Goal: Feedback & Contribution: Contribute content

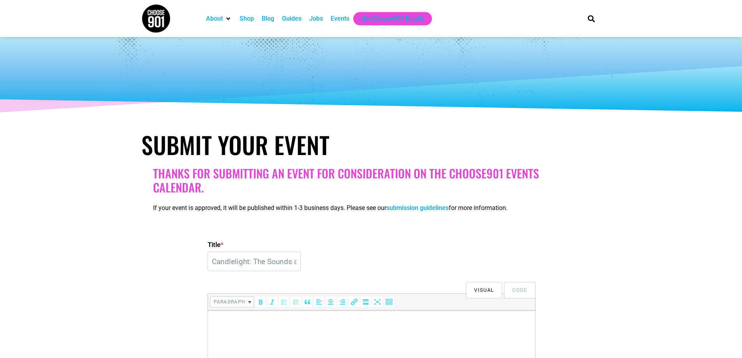
select select
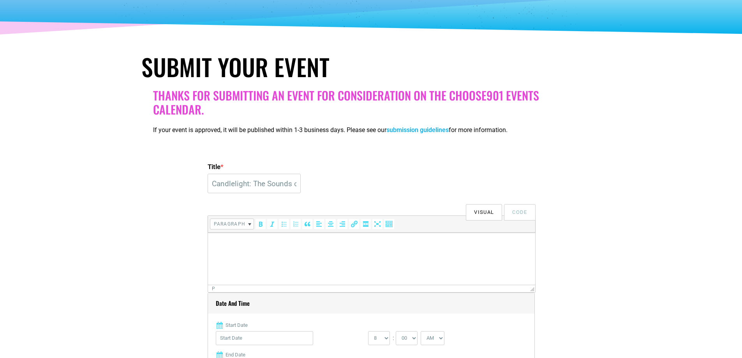
click at [239, 254] on html at bounding box center [371, 244] width 327 height 22
paste body
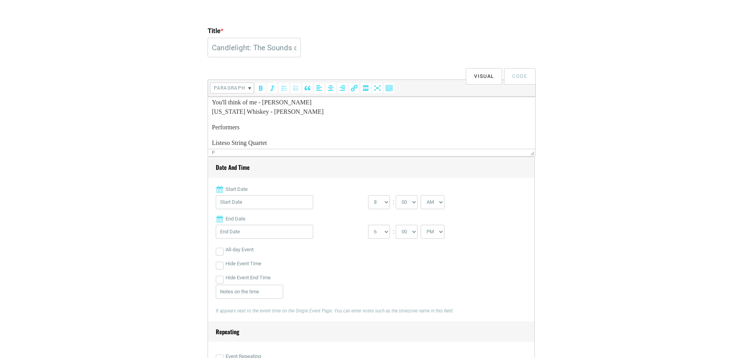
scroll to position [195, 0]
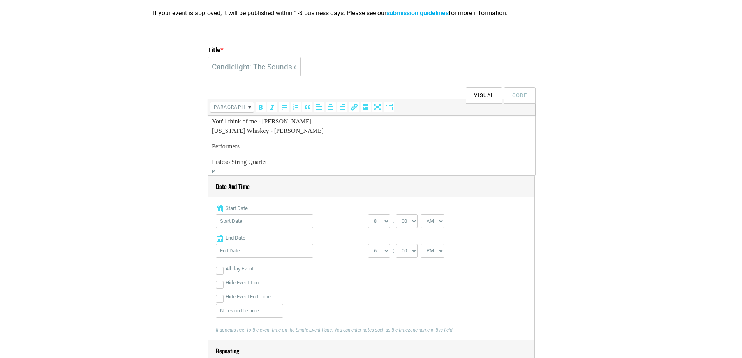
click at [232, 222] on input "Start Date" at bounding box center [264, 221] width 97 height 14
click at [276, 293] on link "12" at bounding box center [275, 299] width 12 height 12
type input "[DATE]"
click at [241, 251] on input "[DATE]" at bounding box center [264, 251] width 97 height 14
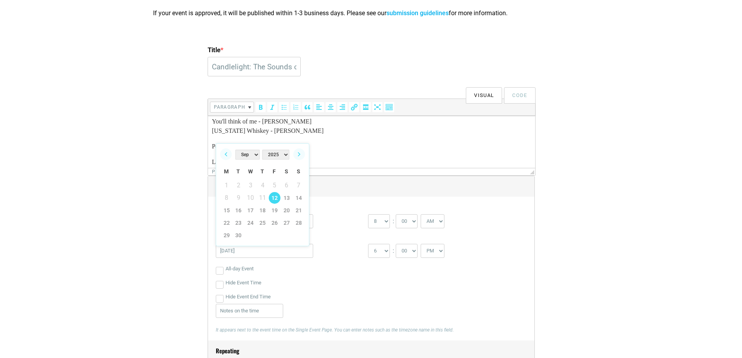
click at [363, 220] on div "[DATE]" at bounding box center [292, 223] width 152 height 18
click at [383, 219] on select "0 1 2 3 4 5 6 7 8 9 10 11 12" at bounding box center [379, 221] width 22 height 14
select select "1"
click at [368, 215] on select "0 1 2 3 4 5 6 7 8 9 10 11 12" at bounding box center [379, 221] width 22 height 14
click at [399, 225] on select "00 05 10 15 20 25 30 35 40 45 50 55" at bounding box center [407, 221] width 22 height 14
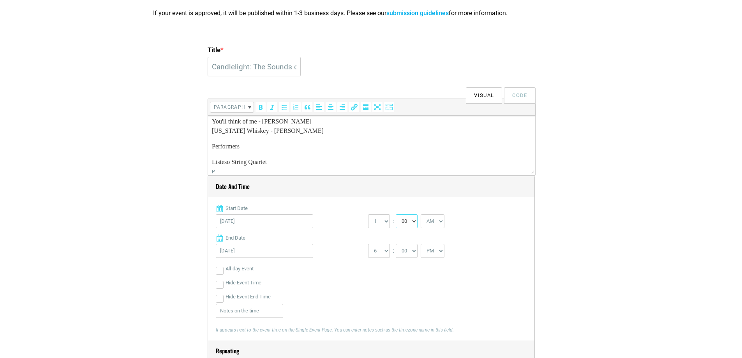
select select "30"
click at [396, 215] on select "00 05 10 15 20 25 30 35 40 45 50 55" at bounding box center [407, 221] width 22 height 14
click at [382, 255] on select "1 2 3 4 5 6 7 8 9 10 11 12" at bounding box center [379, 251] width 22 height 14
select select "2"
click at [368, 244] on select "1 2 3 4 5 6 7 8 9 10 11 12" at bounding box center [379, 251] width 22 height 14
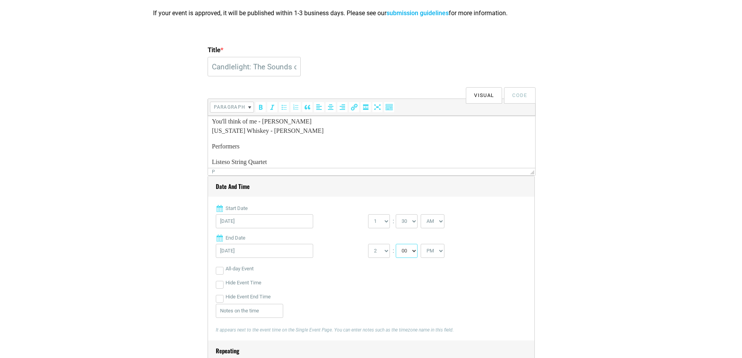
click at [408, 254] on select "00 05 10 15 20 25 30 35 40 45 50 55" at bounding box center [407, 251] width 22 height 14
select select "45"
click at [396, 244] on select "00 05 10 15 20 25 30 35 40 45 50 55" at bounding box center [407, 251] width 22 height 14
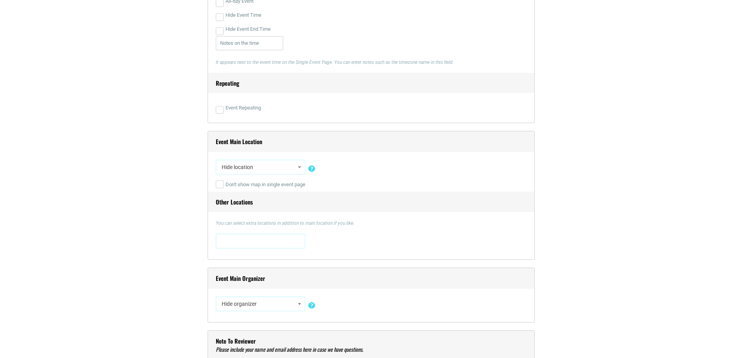
scroll to position [506, 0]
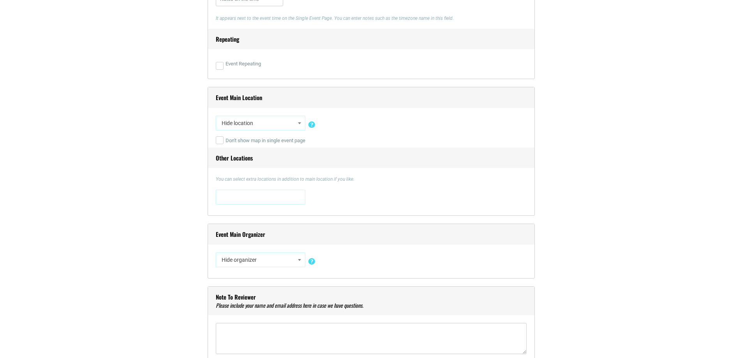
click at [238, 128] on span "Hide location" at bounding box center [261, 123] width 84 height 14
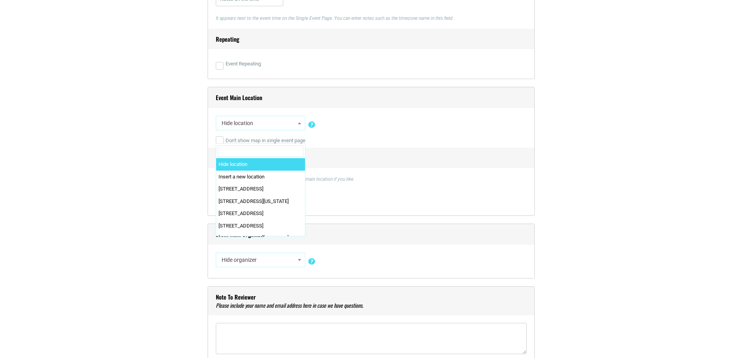
click at [240, 145] on input "Search" at bounding box center [261, 151] width 86 height 12
paste input "[PERSON_NAME][GEOGRAPHIC_DATA]"
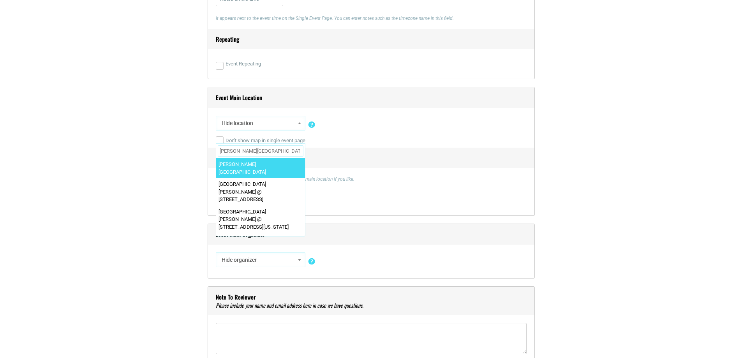
type input "[PERSON_NAME][GEOGRAPHIC_DATA]"
select select "2895"
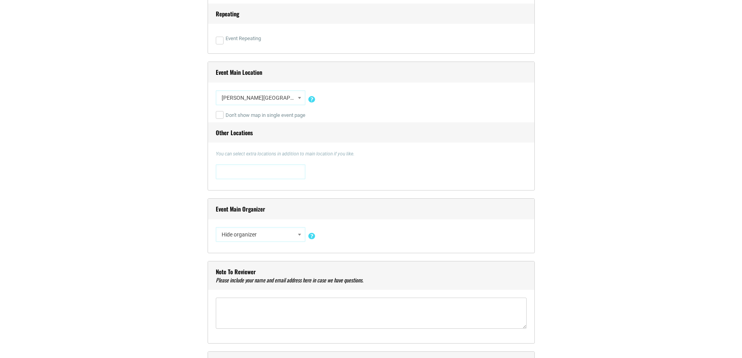
scroll to position [545, 0]
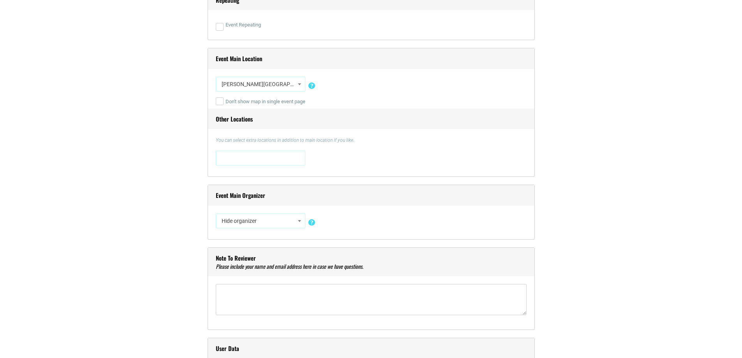
click at [241, 220] on span "Hide organizer" at bounding box center [261, 221] width 84 height 14
type input "Fever"
select select "3080"
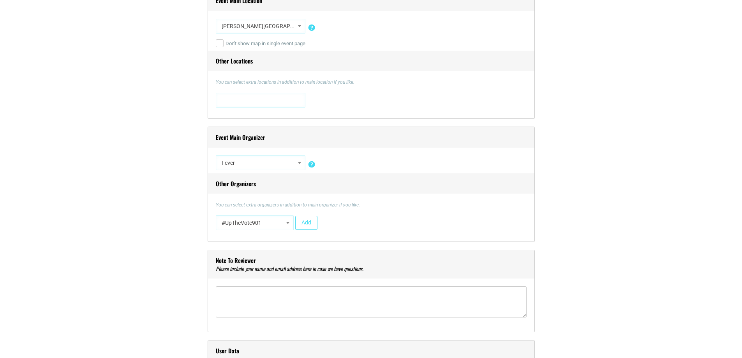
scroll to position [662, 0]
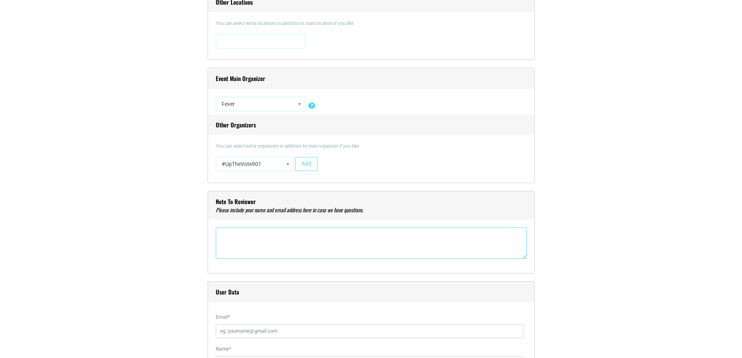
click at [245, 242] on textarea"] at bounding box center [371, 243] width 311 height 31
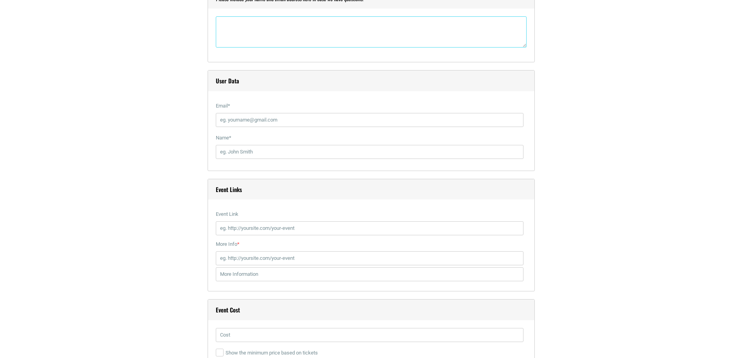
scroll to position [896, 0]
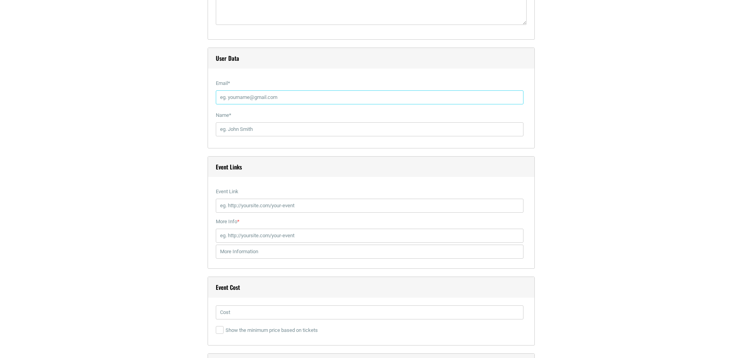
click at [236, 95] on input "Email *" at bounding box center [370, 97] width 308 height 14
paste input "[EMAIL_ADDRESS][DOMAIN_NAME]"
type input "[EMAIL_ADDRESS][DOMAIN_NAME]"
click at [236, 135] on input "Name *" at bounding box center [370, 129] width 308 height 14
paste input "[PERSON_NAME]"
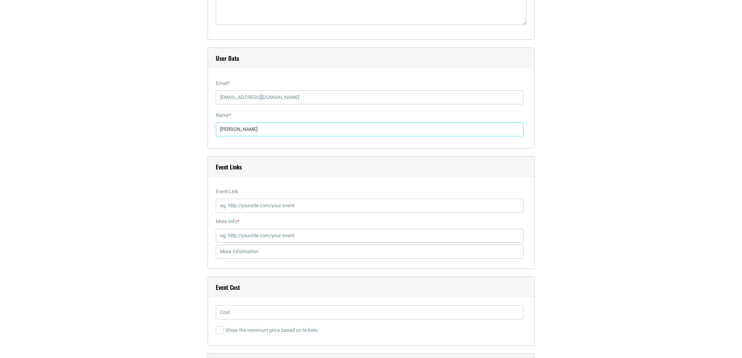
type input "[PERSON_NAME]"
click at [236, 206] on input "Event Link" at bounding box center [370, 206] width 308 height 14
paste input "[URL][DOMAIN_NAME]"
type input "[URL][DOMAIN_NAME]"
click at [245, 237] on input "More Info *" at bounding box center [370, 236] width 308 height 14
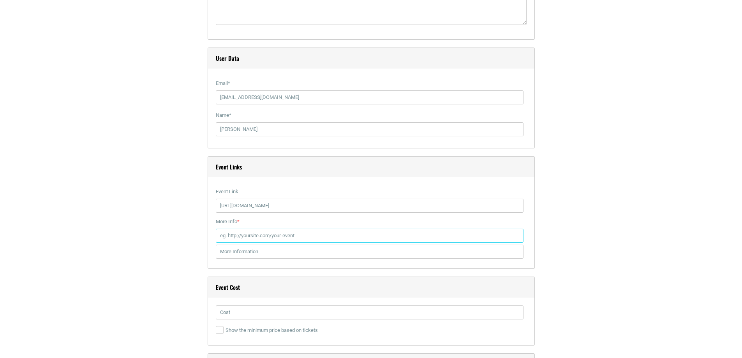
paste input "[URL][DOMAIN_NAME]"
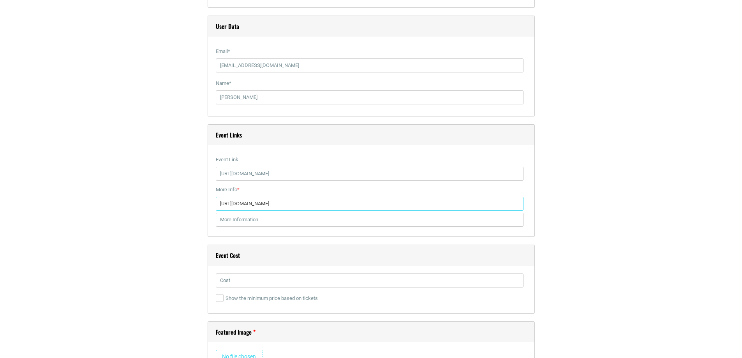
scroll to position [974, 0]
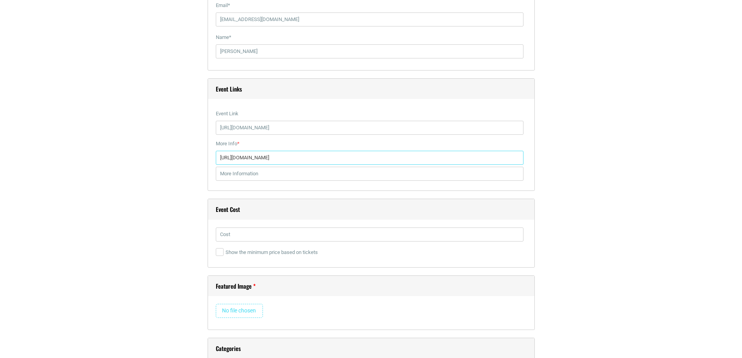
type input "[URL][DOMAIN_NAME]"
click at [235, 232] on input "text" at bounding box center [370, 235] width 308 height 14
paste input "$42.80"
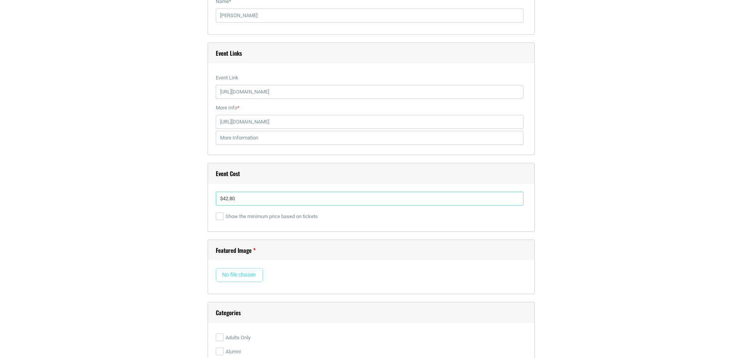
scroll to position [1052, 0]
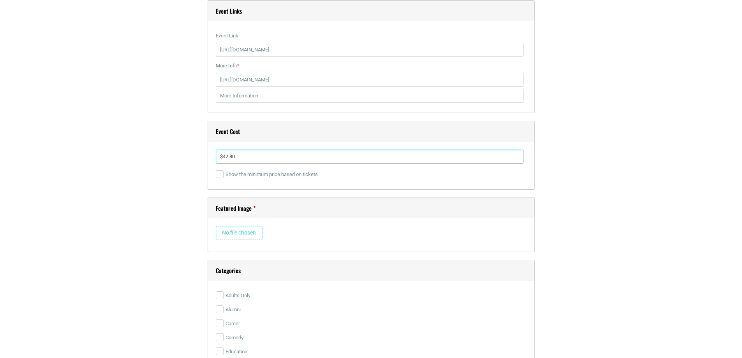
type input "$42.80"
click at [224, 226] on div "Featured Image Remove Image" at bounding box center [371, 225] width 327 height 55
click at [224, 229] on input "file" at bounding box center [239, 233] width 47 height 14
type input "C:\fakepath\1.png"
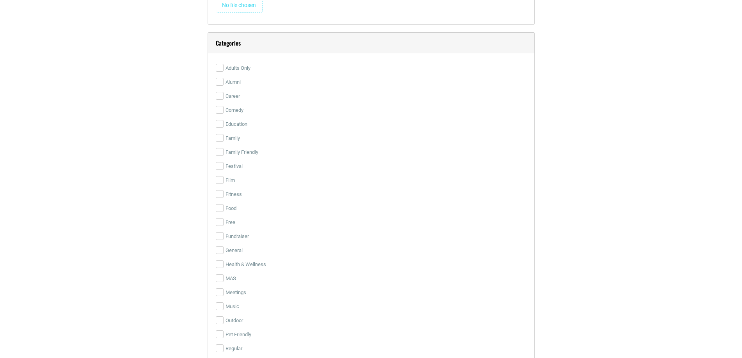
scroll to position [1325, 0]
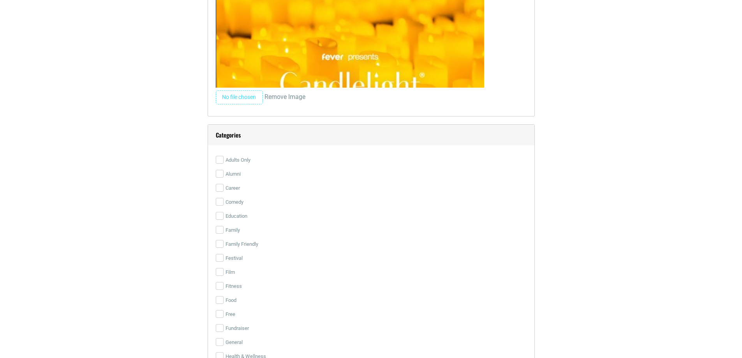
checkbox input "true"
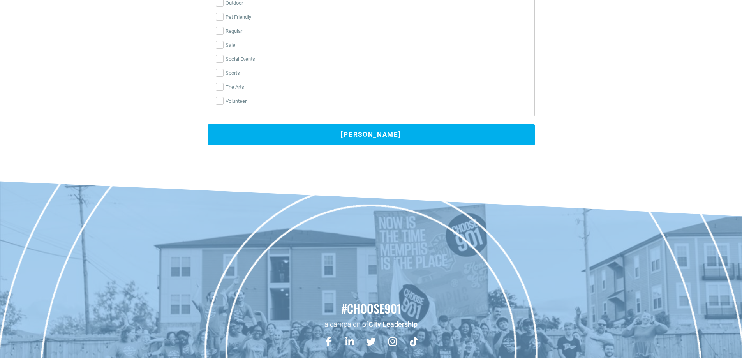
click at [387, 138] on button "[PERSON_NAME]" at bounding box center [371, 134] width 327 height 21
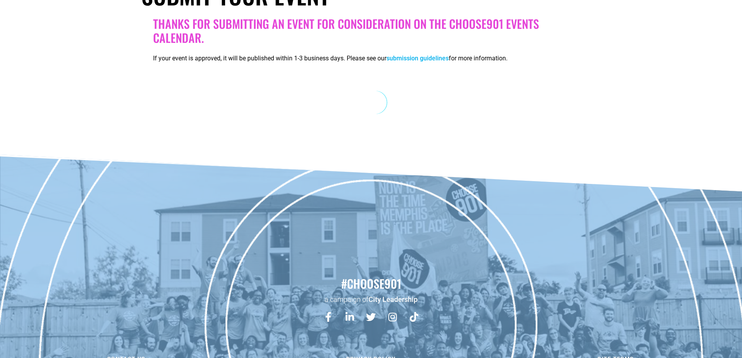
scroll to position [131, 0]
